Goal: Understand process/instructions: Learn how to perform a task or action

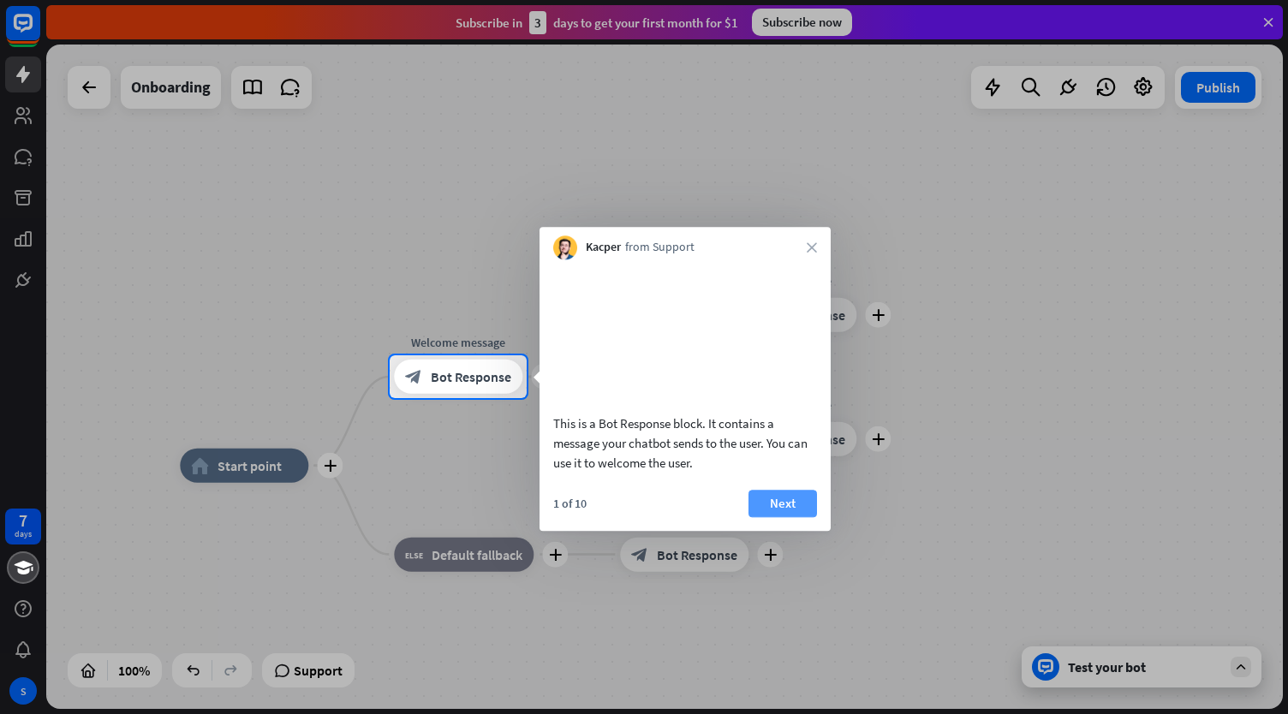
click at [780, 498] on button "Next" at bounding box center [783, 503] width 69 height 27
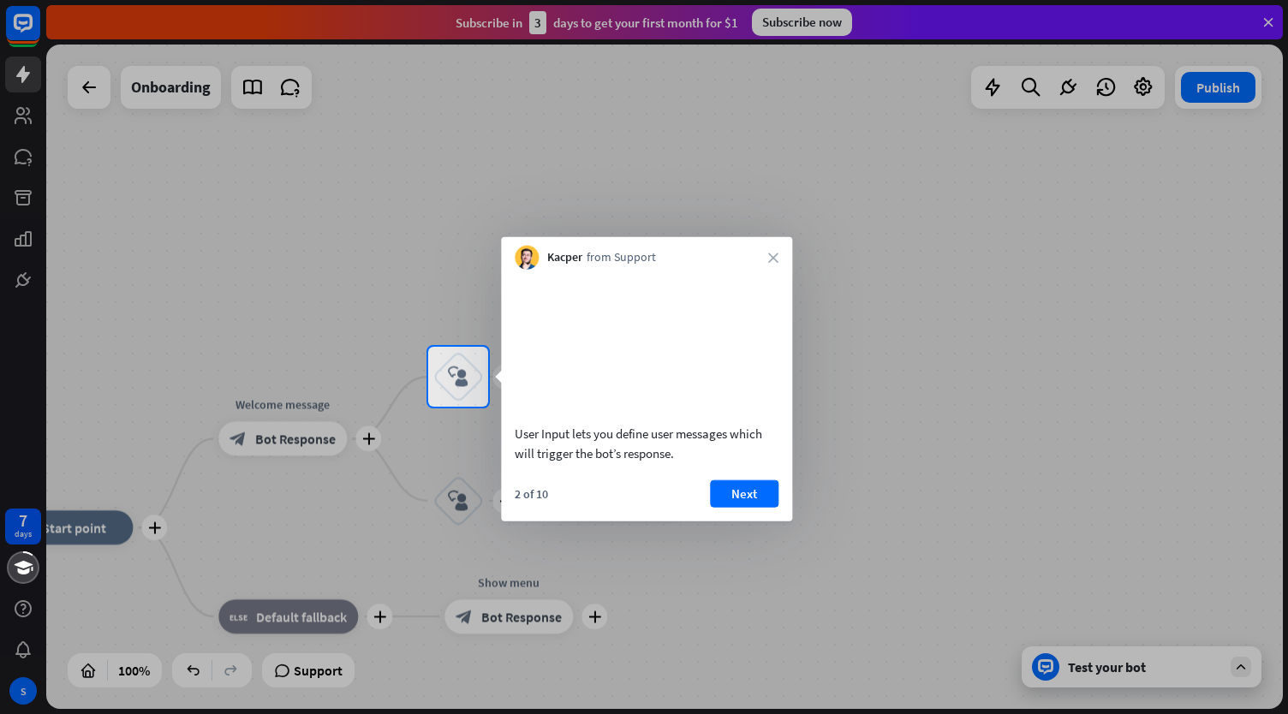
click at [636, 427] on div "User Input lets you define user messages which will trigger the bot’s response." at bounding box center [647, 442] width 264 height 39
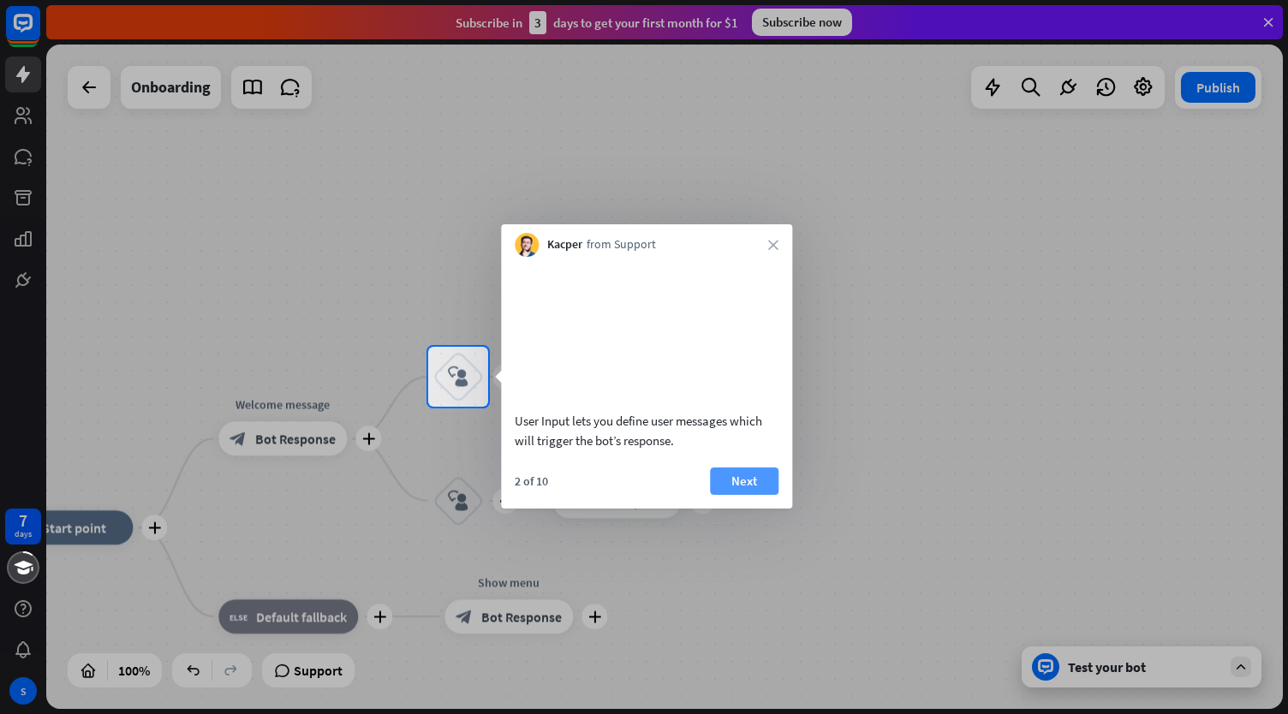
drag, startPoint x: 636, startPoint y: 427, endPoint x: 735, endPoint y: 497, distance: 121.2
click at [735, 497] on div "User Input lets you define user messages which will trigger the bot’s response.…" at bounding box center [646, 383] width 291 height 252
click at [735, 495] on button "Next" at bounding box center [744, 481] width 69 height 27
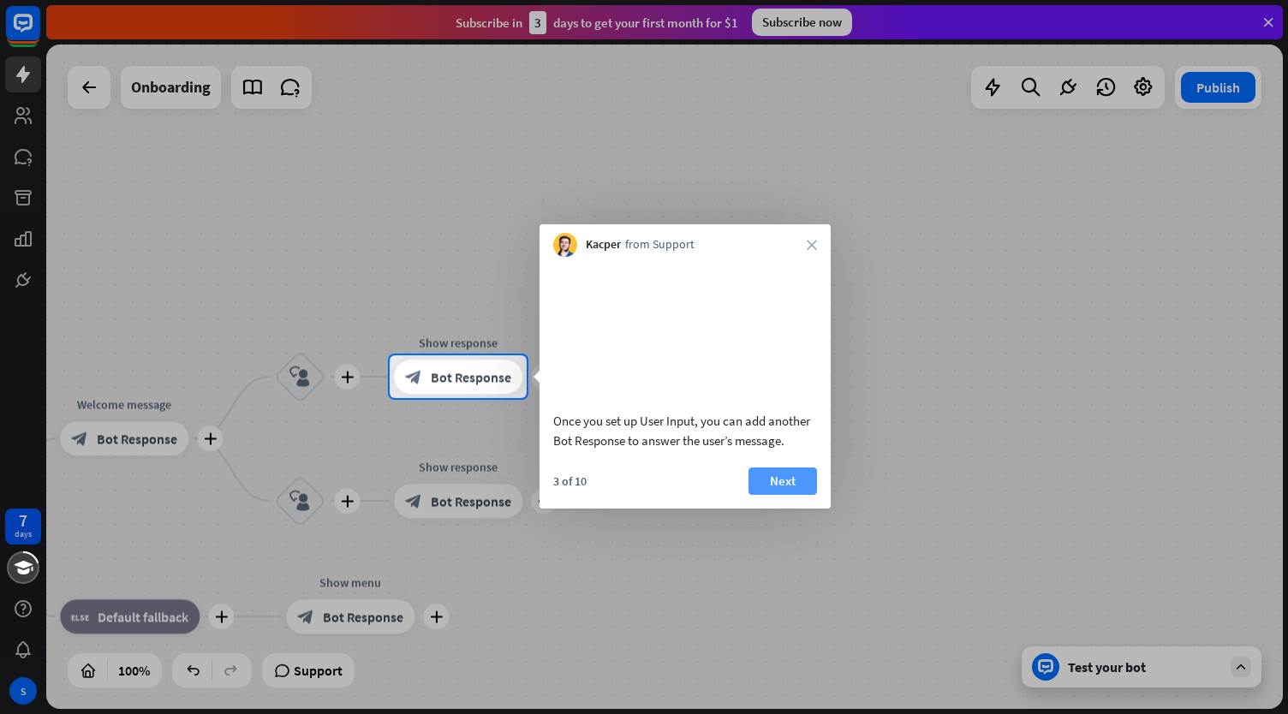
click at [768, 493] on button "Next" at bounding box center [783, 481] width 69 height 27
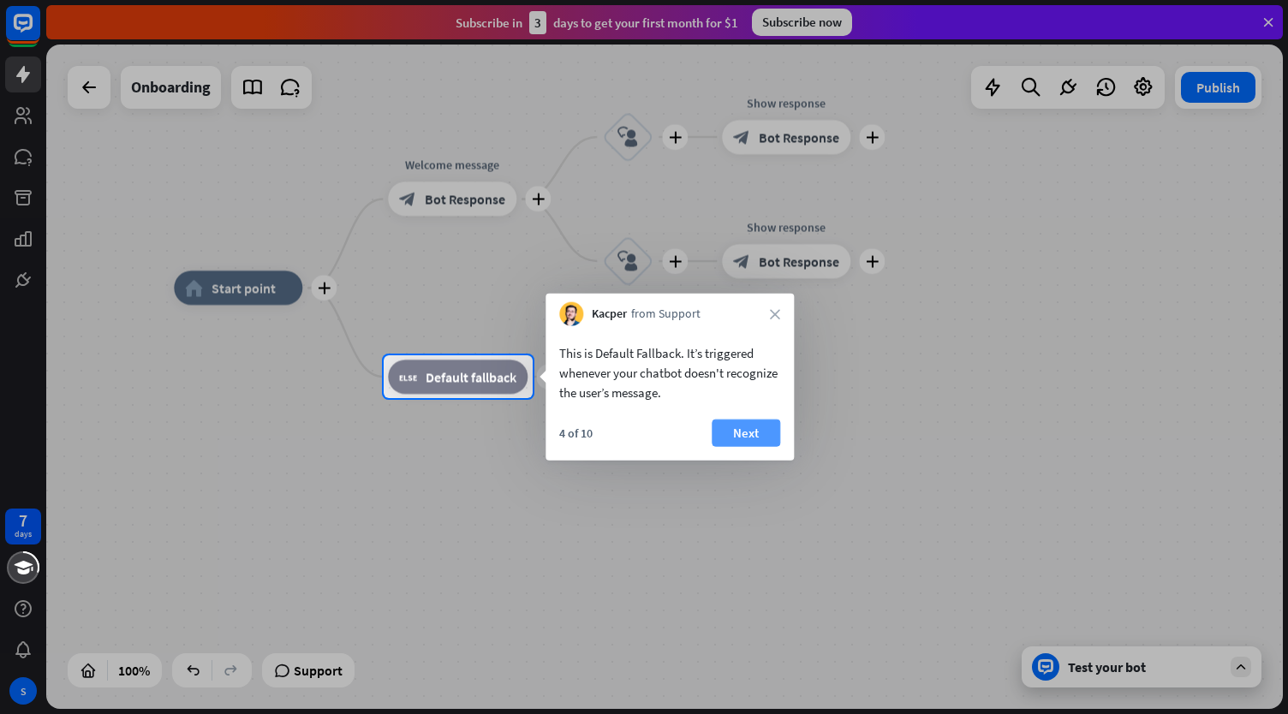
click at [744, 434] on button "Next" at bounding box center [746, 433] width 69 height 27
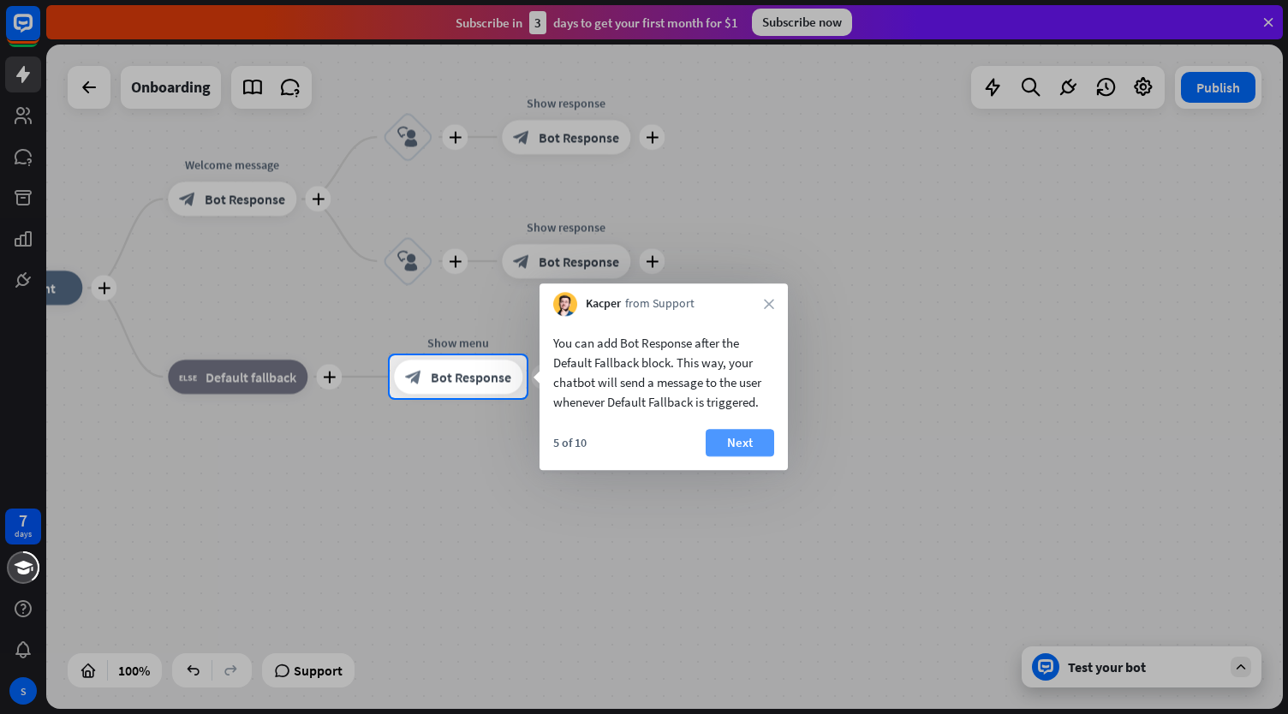
click at [748, 445] on button "Next" at bounding box center [740, 442] width 69 height 27
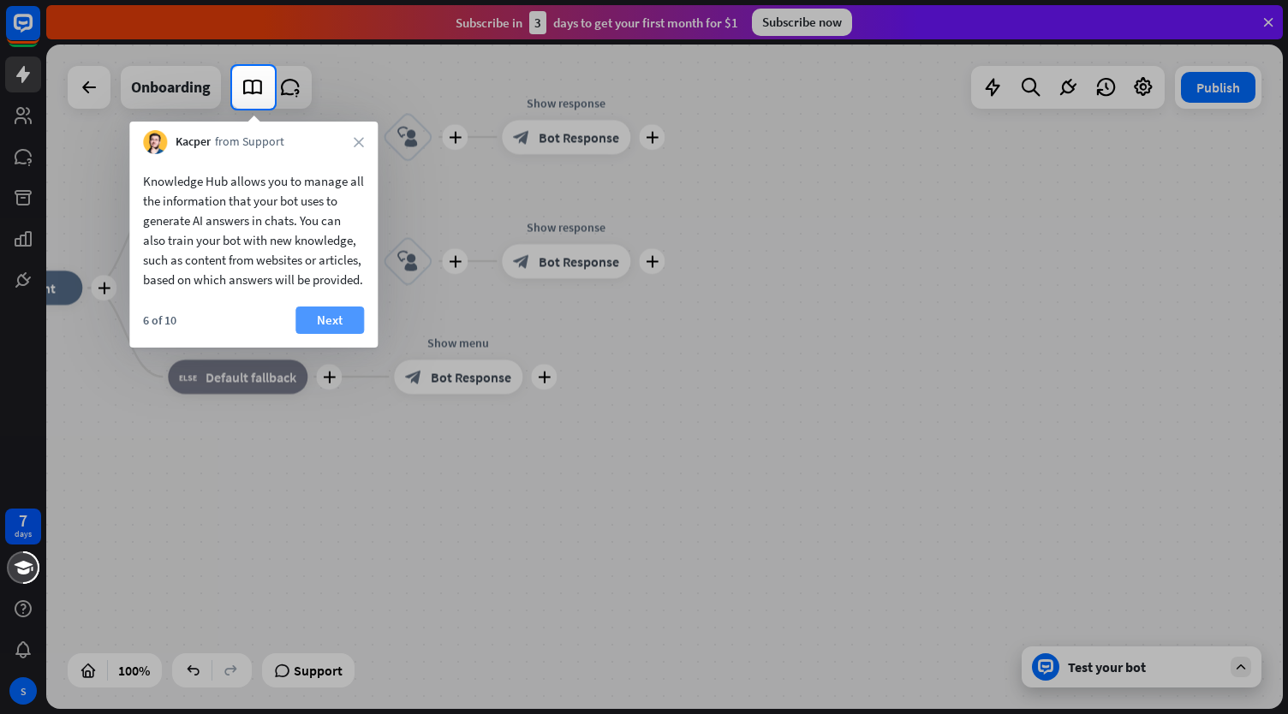
click at [344, 330] on button "Next" at bounding box center [330, 320] width 69 height 27
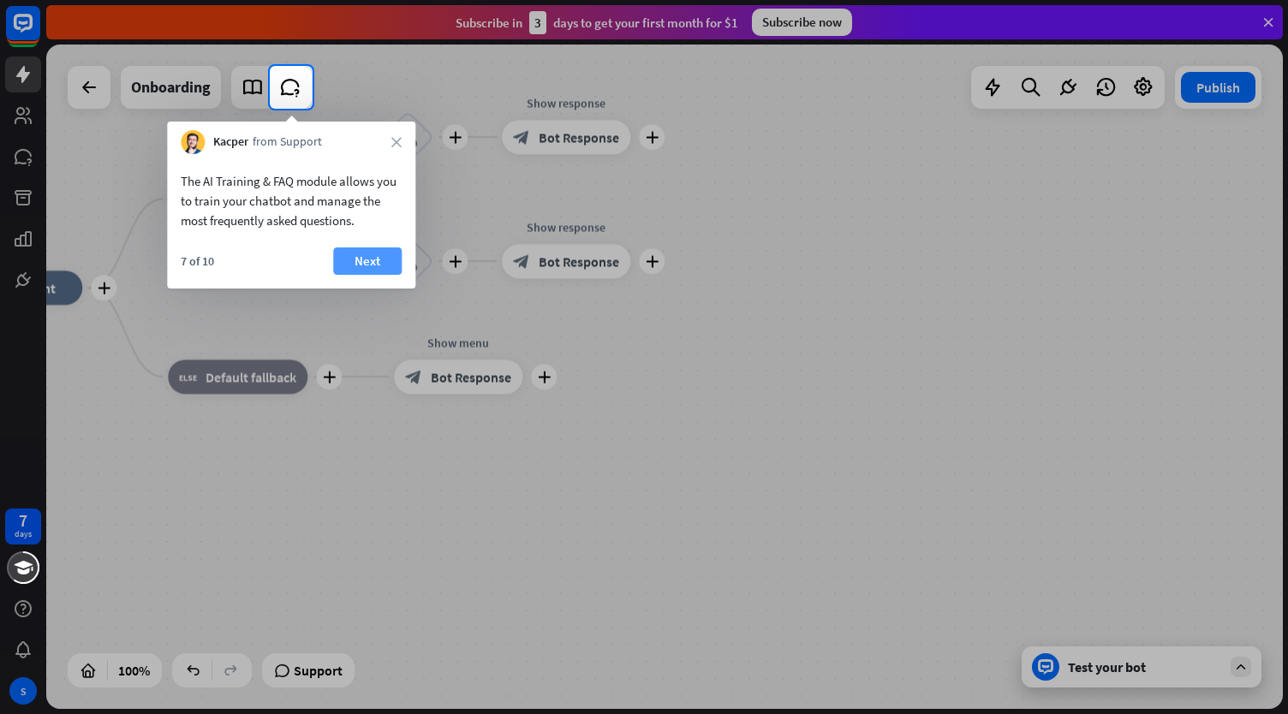
click at [354, 253] on button "Next" at bounding box center [367, 261] width 69 height 27
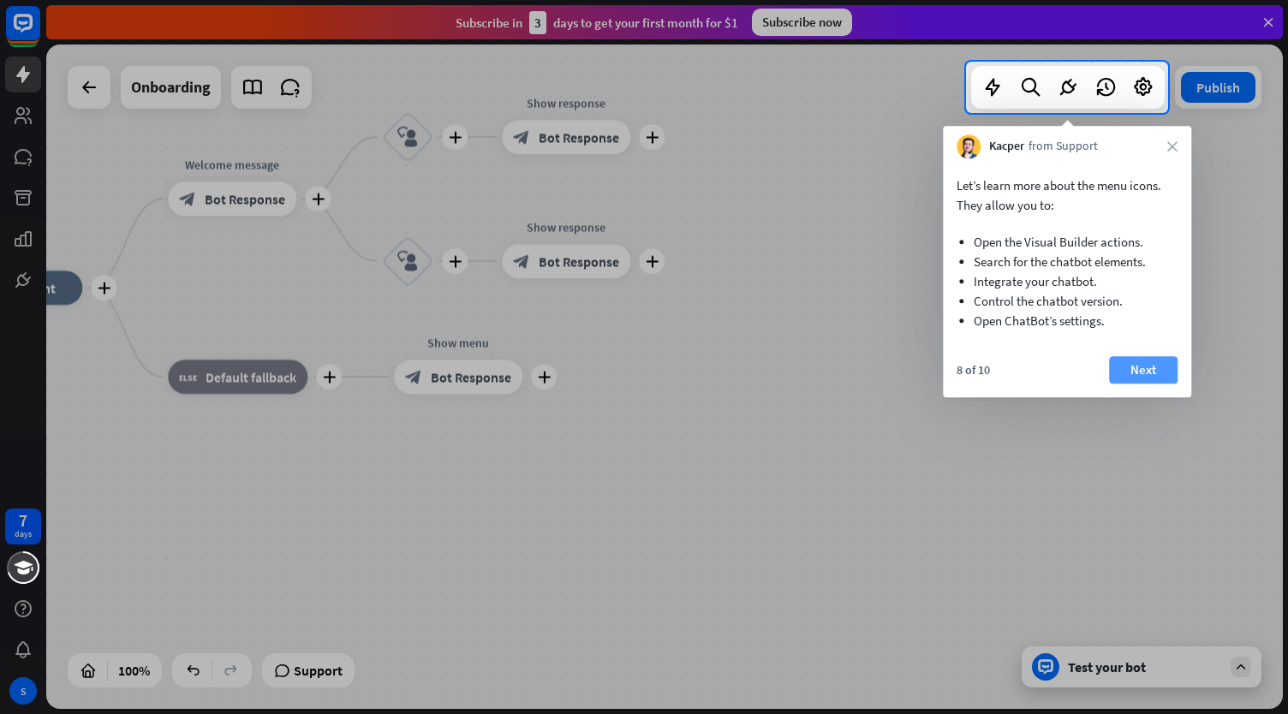
click at [1151, 379] on button "Next" at bounding box center [1143, 369] width 69 height 27
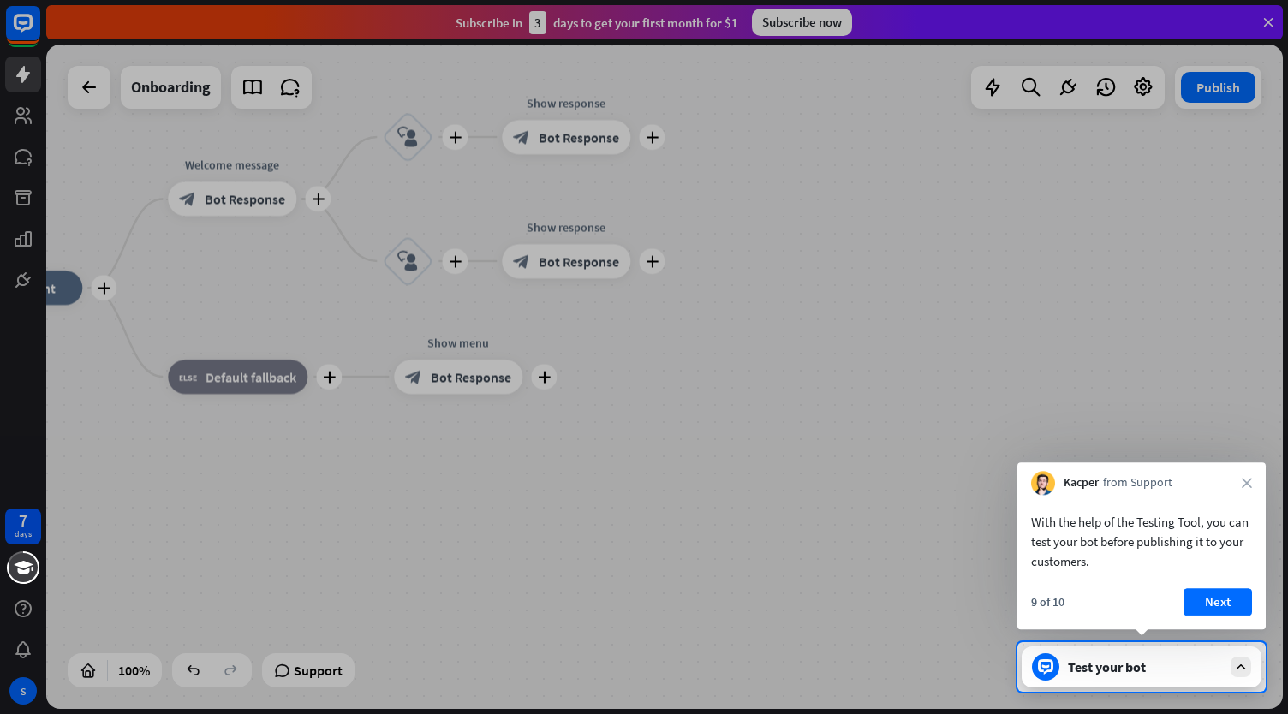
click at [1124, 679] on div "Test your bot" at bounding box center [1142, 667] width 240 height 41
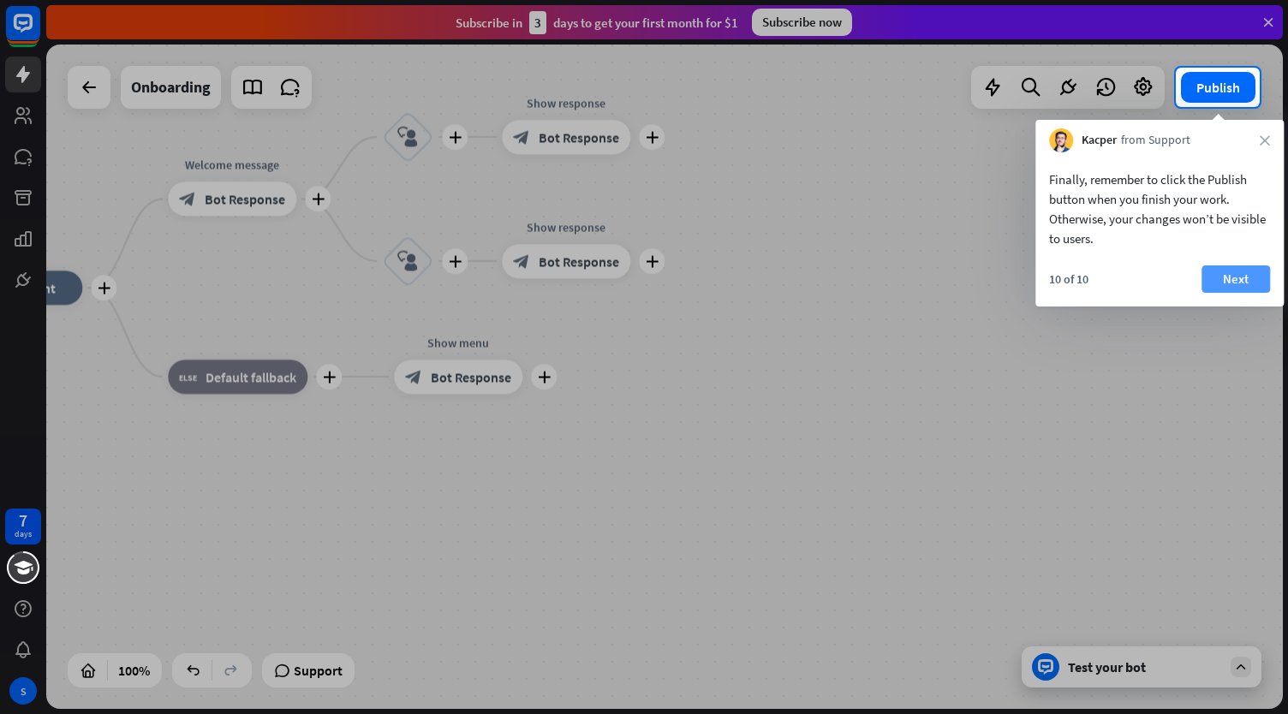
click at [1232, 270] on button "Next" at bounding box center [1236, 279] width 69 height 27
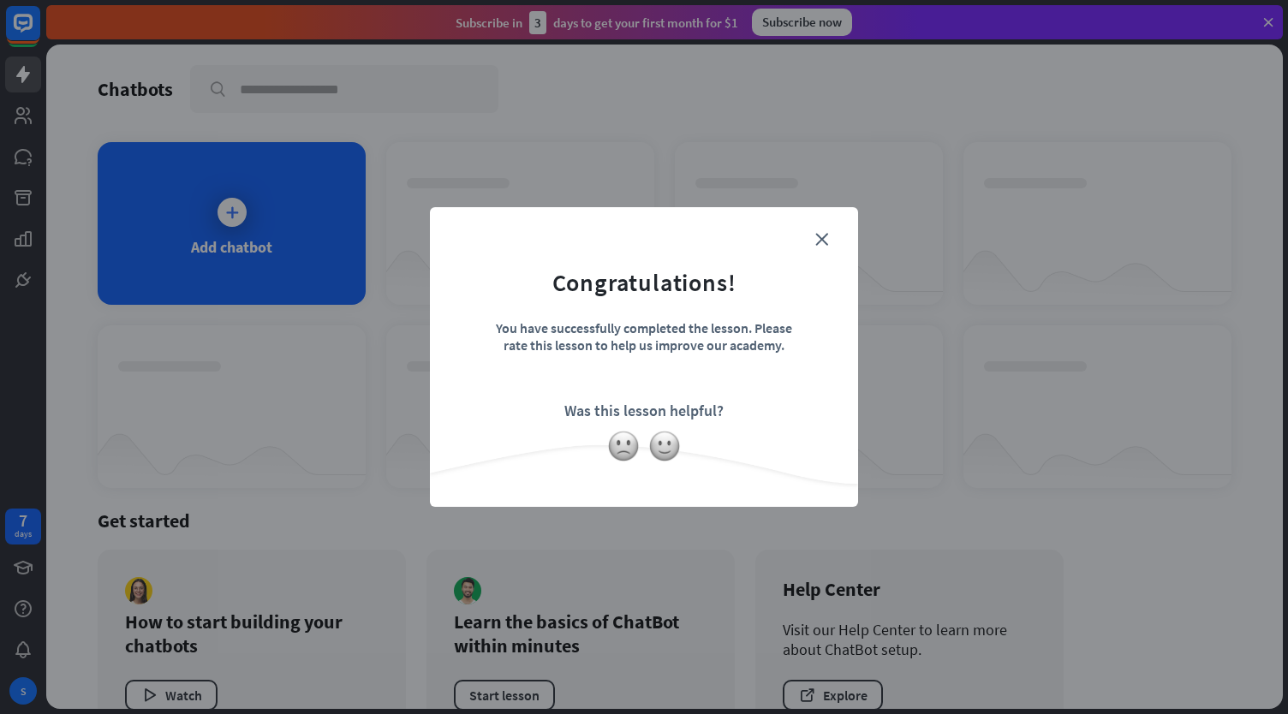
click at [623, 403] on div "Was this lesson helpful?" at bounding box center [643, 411] width 159 height 20
click at [828, 237] on form "Congratulations! You have successfully completed the lesson. Please rate this l…" at bounding box center [643, 331] width 385 height 205
click at [817, 240] on icon "close" at bounding box center [821, 239] width 13 height 13
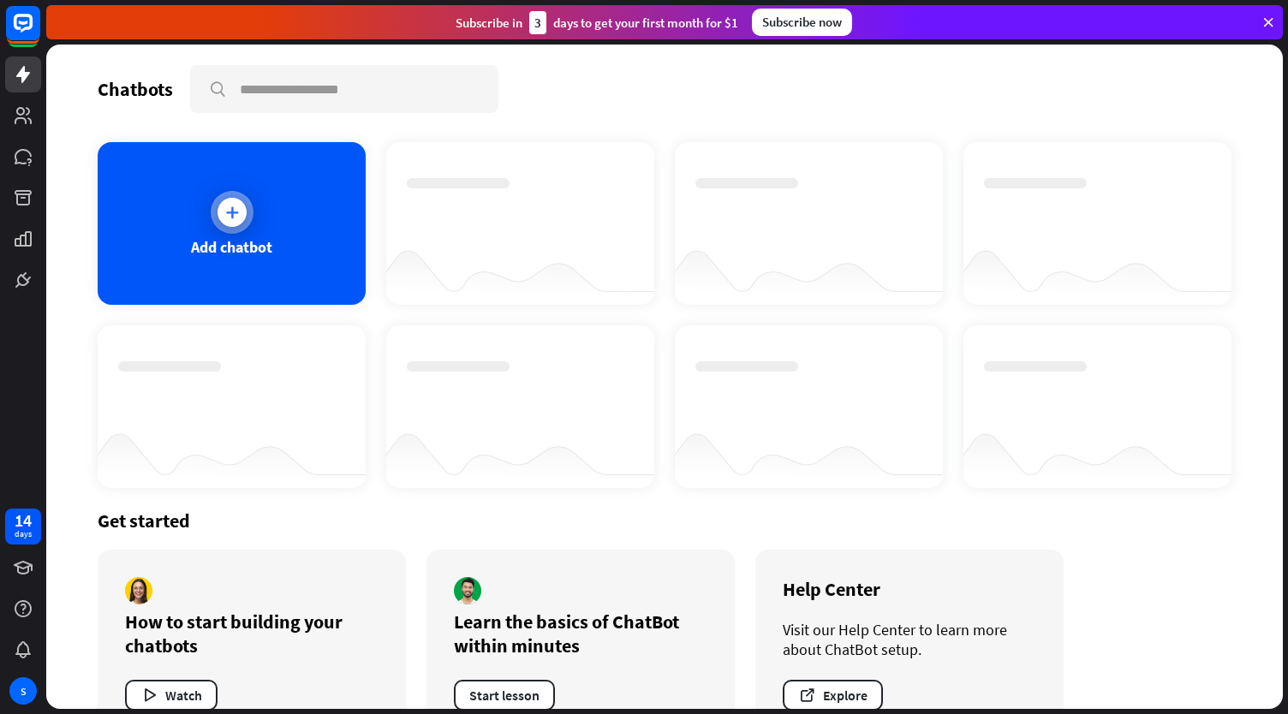
click at [214, 220] on div at bounding box center [232, 212] width 43 height 43
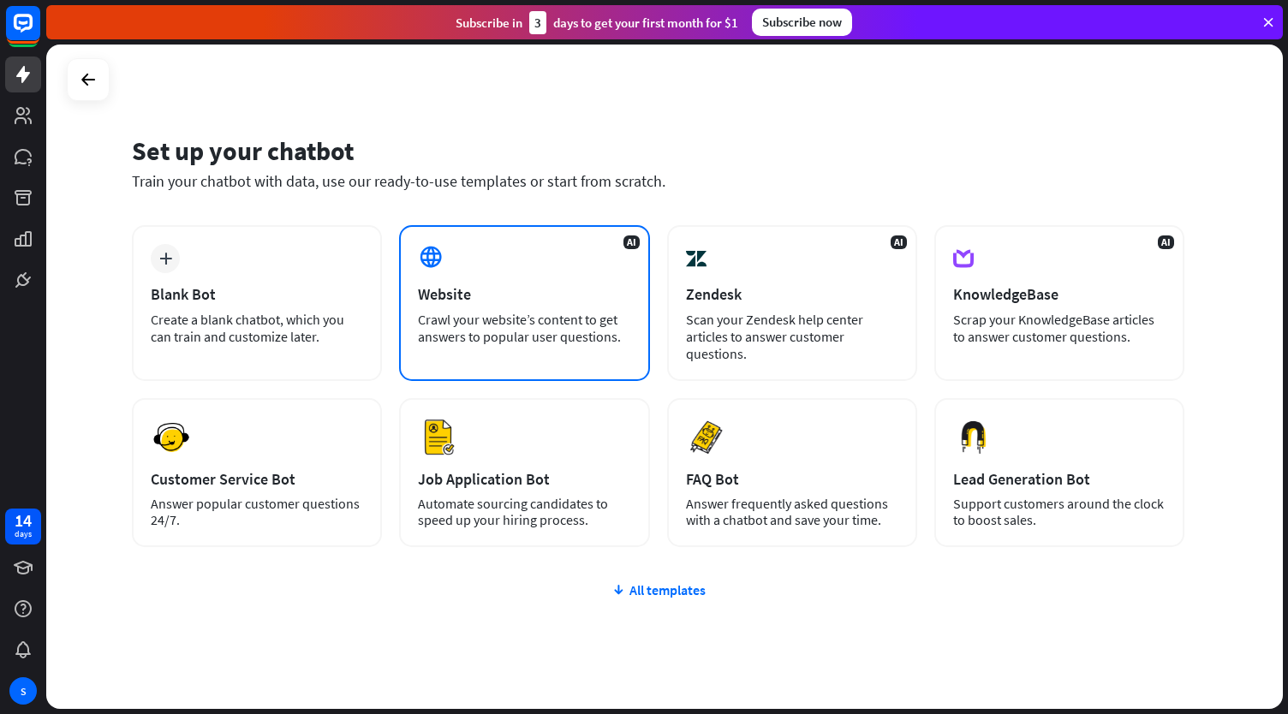
click at [536, 285] on div "Website" at bounding box center [524, 294] width 212 height 20
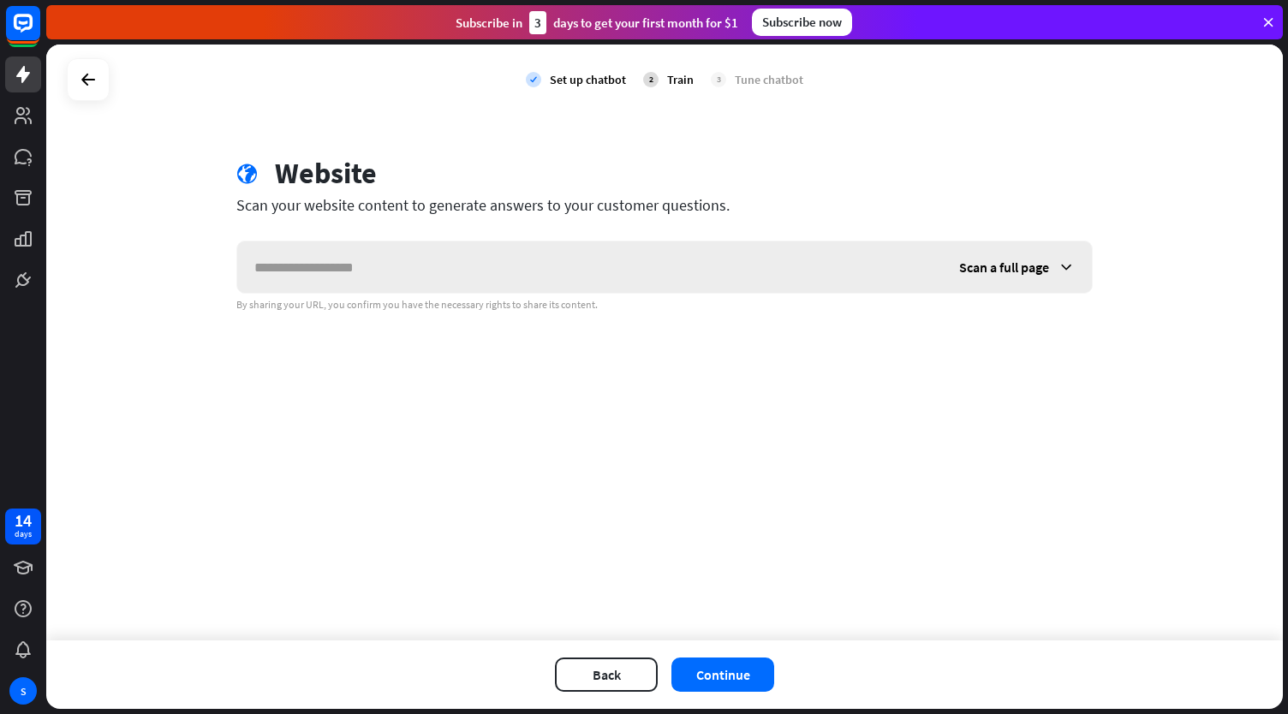
click at [398, 273] on input "text" at bounding box center [589, 267] width 705 height 51
